Goal: Navigation & Orientation: Go to known website

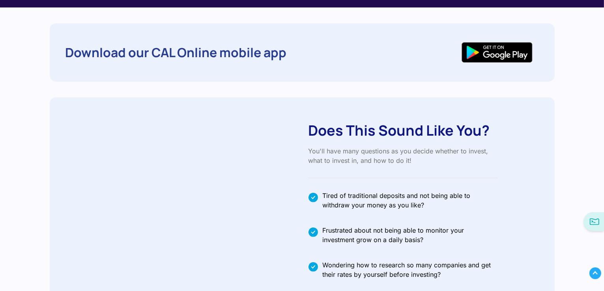
scroll to position [238, 0]
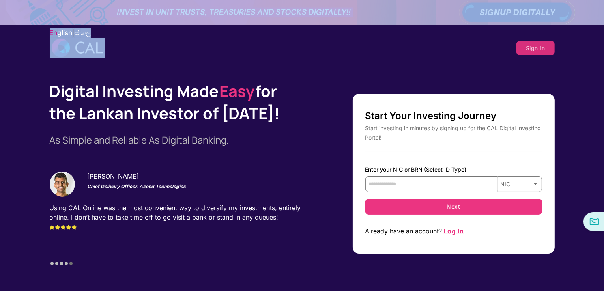
drag, startPoint x: 217, startPoint y: 54, endPoint x: 127, endPoint y: -34, distance: 125.9
click at [127, 0] on html "En glish | සිං හල Sign In Digital Investing Made Easy for the [DEMOGRAPHIC_DATA…" at bounding box center [302, 145] width 604 height 291
click at [248, 60] on div "En glish | සිං හල Sign In" at bounding box center [302, 46] width 604 height 42
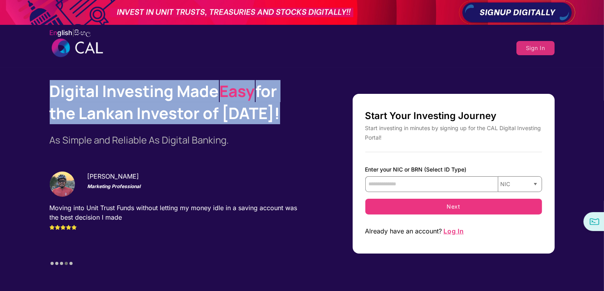
drag, startPoint x: 52, startPoint y: 92, endPoint x: 274, endPoint y: 114, distance: 222.5
click at [274, 114] on h1 "Digital Investing Made Easy for the [DEMOGRAPHIC_DATA] Investor of [DATE]!" at bounding box center [176, 102] width 253 height 44
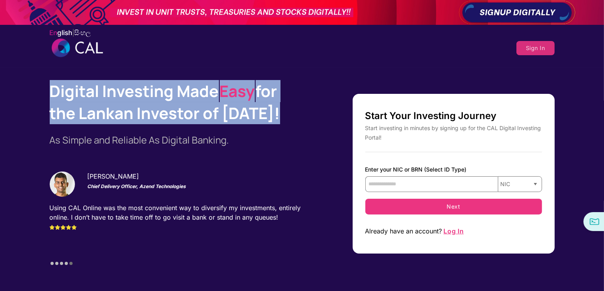
drag, startPoint x: 274, startPoint y: 114, endPoint x: 51, endPoint y: 93, distance: 224.4
click at [51, 93] on h1 "Digital Investing Made Easy for the [DEMOGRAPHIC_DATA] Investor of [DATE]!" at bounding box center [176, 102] width 253 height 44
drag, startPoint x: 51, startPoint y: 93, endPoint x: 292, endPoint y: 109, distance: 242.1
click at [292, 109] on h1 "Digital Investing Made Easy for the [DEMOGRAPHIC_DATA] Investor of [DATE]!" at bounding box center [176, 102] width 253 height 44
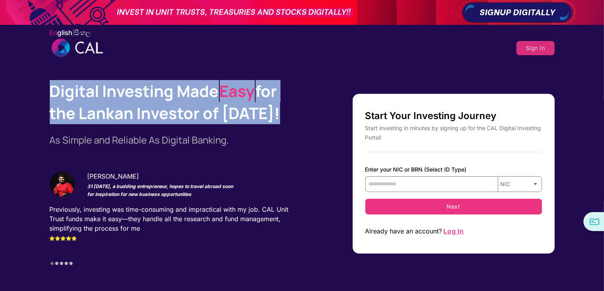
click at [277, 114] on h1 "Digital Investing Made Easy for the [DEMOGRAPHIC_DATA] Investor of [DATE]!" at bounding box center [176, 102] width 253 height 44
drag, startPoint x: 277, startPoint y: 114, endPoint x: 34, endPoint y: 88, distance: 244.9
click at [34, 88] on div "Digital Investing Made Easy for the [DEMOGRAPHIC_DATA] Investor of [DATE]! As S…" at bounding box center [302, 173] width 604 height 187
click at [49, 86] on div "Digital Investing Made Easy for the [DEMOGRAPHIC_DATA] Investor of [DATE]! As S…" at bounding box center [302, 173] width 604 height 187
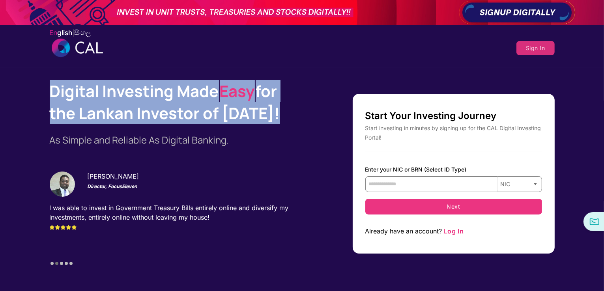
drag, startPoint x: 51, startPoint y: 89, endPoint x: 275, endPoint y: 107, distance: 225.2
click at [275, 107] on h1 "Digital Investing Made Easy for the [DEMOGRAPHIC_DATA] Investor of [DATE]!" at bounding box center [176, 102] width 253 height 44
click at [57, 95] on h1 "Digital Investing Made Easy for the [DEMOGRAPHIC_DATA] Investor of [DATE]!" at bounding box center [176, 102] width 253 height 44
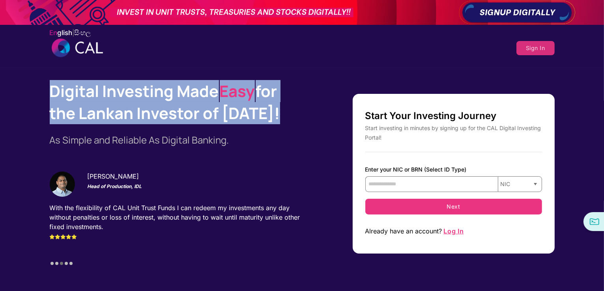
drag, startPoint x: 52, startPoint y: 92, endPoint x: 279, endPoint y: 112, distance: 228.2
click at [279, 112] on h1 "Digital Investing Made Easy for the [DEMOGRAPHIC_DATA] Investor of [DATE]!" at bounding box center [176, 102] width 253 height 44
drag, startPoint x: 273, startPoint y: 112, endPoint x: 52, endPoint y: 91, distance: 222.0
click at [52, 91] on h1 "Digital Investing Made Easy for the [DEMOGRAPHIC_DATA] Investor of [DATE]!" at bounding box center [176, 102] width 253 height 44
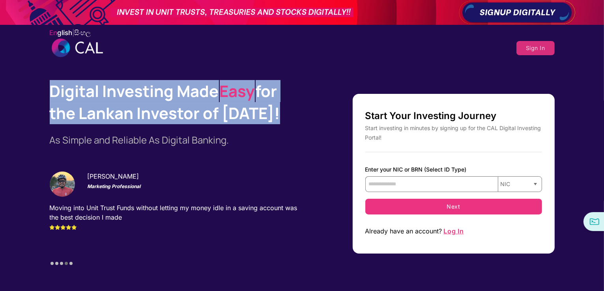
click at [52, 89] on h1 "Digital Investing Made Easy for the [DEMOGRAPHIC_DATA] Investor of [DATE]!" at bounding box center [176, 102] width 253 height 44
drag, startPoint x: 52, startPoint y: 89, endPoint x: 281, endPoint y: 115, distance: 230.8
click at [281, 115] on h1 "Digital Investing Made Easy for the [DEMOGRAPHIC_DATA] Investor of [DATE]!" at bounding box center [176, 102] width 253 height 44
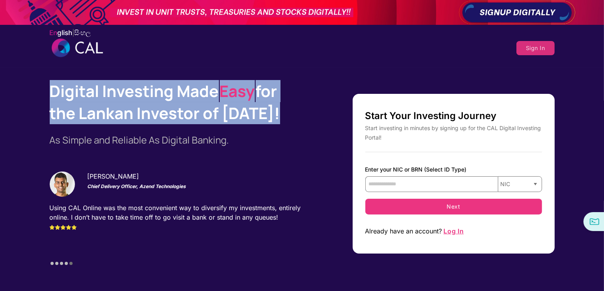
drag, startPoint x: 272, startPoint y: 114, endPoint x: 34, endPoint y: 78, distance: 241.4
click at [34, 78] on div "Digital Investing Made Easy for the [DEMOGRAPHIC_DATA] Investor of [DATE]! As S…" at bounding box center [302, 179] width 604 height 225
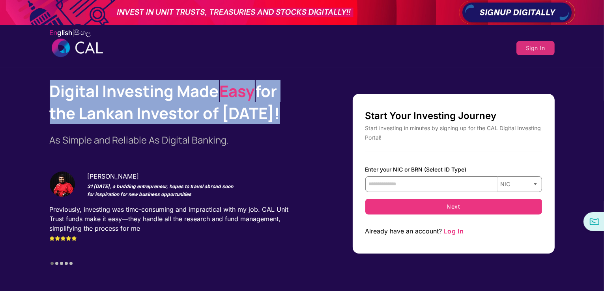
click at [53, 89] on h1 "Digital Investing Made Easy for the [DEMOGRAPHIC_DATA] Investor of [DATE]!" at bounding box center [176, 102] width 253 height 44
drag, startPoint x: 53, startPoint y: 89, endPoint x: 275, endPoint y: 112, distance: 223.0
click at [275, 112] on h1 "Digital Investing Made Easy for the [DEMOGRAPHIC_DATA] Investor of [DATE]!" at bounding box center [176, 102] width 253 height 44
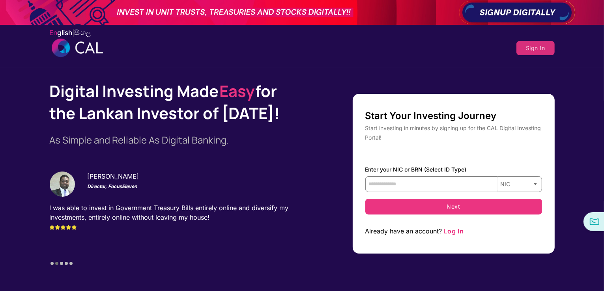
click at [54, 94] on h1 "Digital Investing Made Easy for the [DEMOGRAPHIC_DATA] Investor of [DATE]!" at bounding box center [176, 102] width 253 height 44
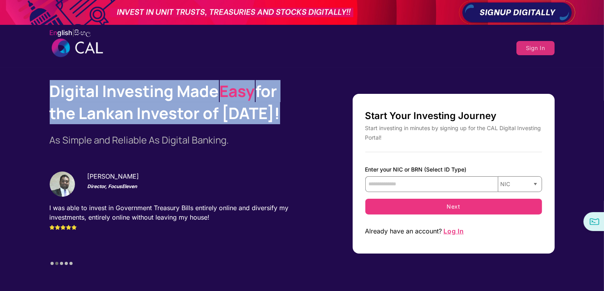
drag, startPoint x: 54, startPoint y: 94, endPoint x: 283, endPoint y: 111, distance: 229.2
click at [283, 111] on h1 "Digital Investing Made Easy for the [DEMOGRAPHIC_DATA] Investor of [DATE]!" at bounding box center [176, 102] width 253 height 44
click at [112, 94] on h1 "Digital Investing Made Easy for the [DEMOGRAPHIC_DATA] Investor of [DATE]!" at bounding box center [176, 102] width 253 height 44
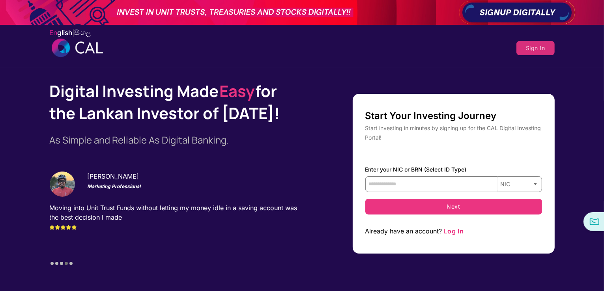
click at [112, 94] on h1 "Digital Investing Made Easy for the [DEMOGRAPHIC_DATA] Investor of [DATE]!" at bounding box center [176, 102] width 253 height 44
click at [19, 118] on div "Digital Investing Made Easy for the [DEMOGRAPHIC_DATA] Investor of [DATE]! As S…" at bounding box center [302, 173] width 604 height 187
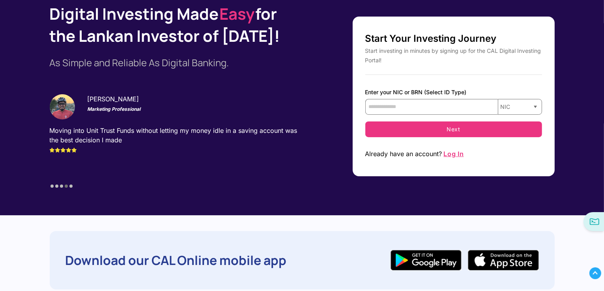
scroll to position [48, 0]
